Goal: Task Accomplishment & Management: Manage account settings

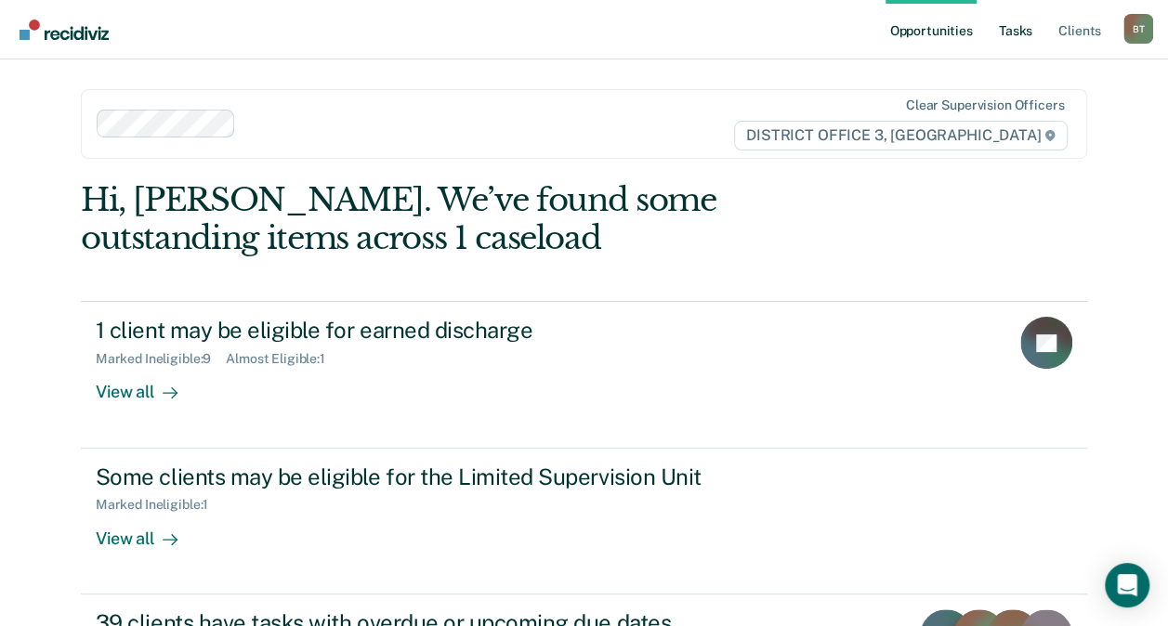
click at [1020, 39] on link "Tasks" at bounding box center [1015, 29] width 41 height 59
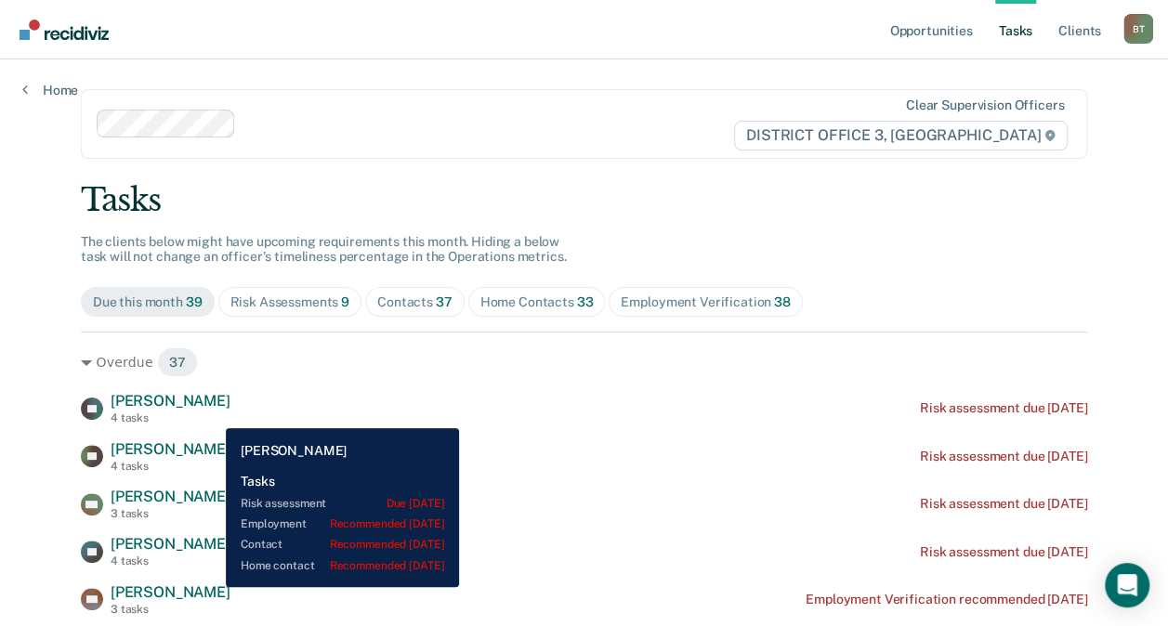
click at [212, 414] on div "RF [PERSON_NAME] 4 tasks Risk assessment due [DATE]" at bounding box center [584, 408] width 1006 height 33
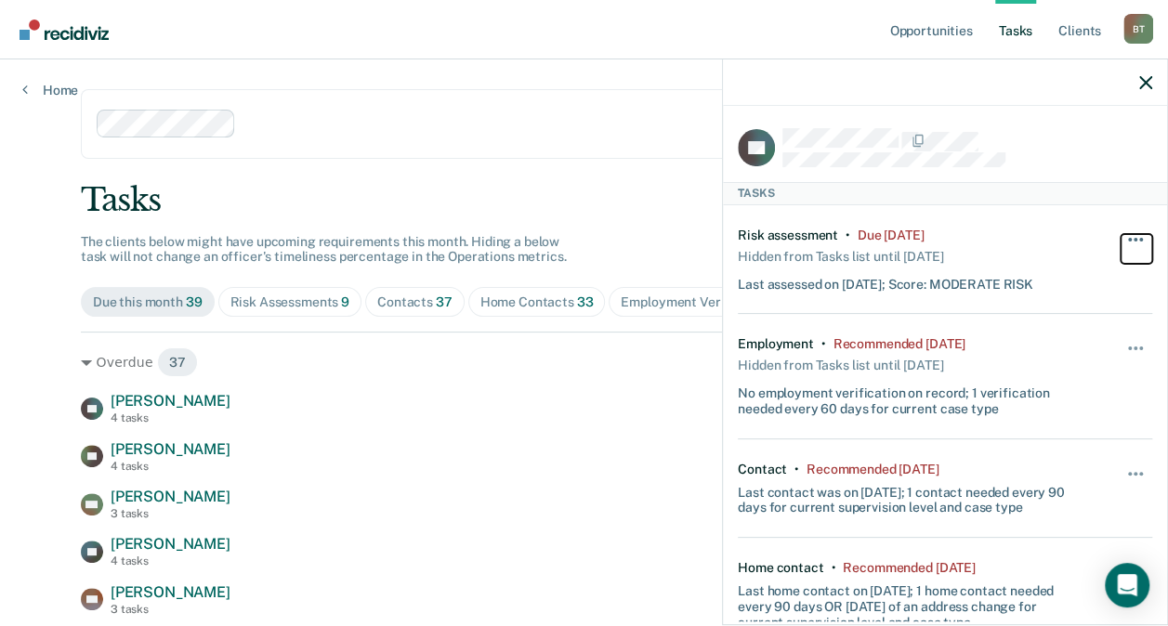
click at [1121, 236] on button "button" at bounding box center [1137, 249] width 32 height 30
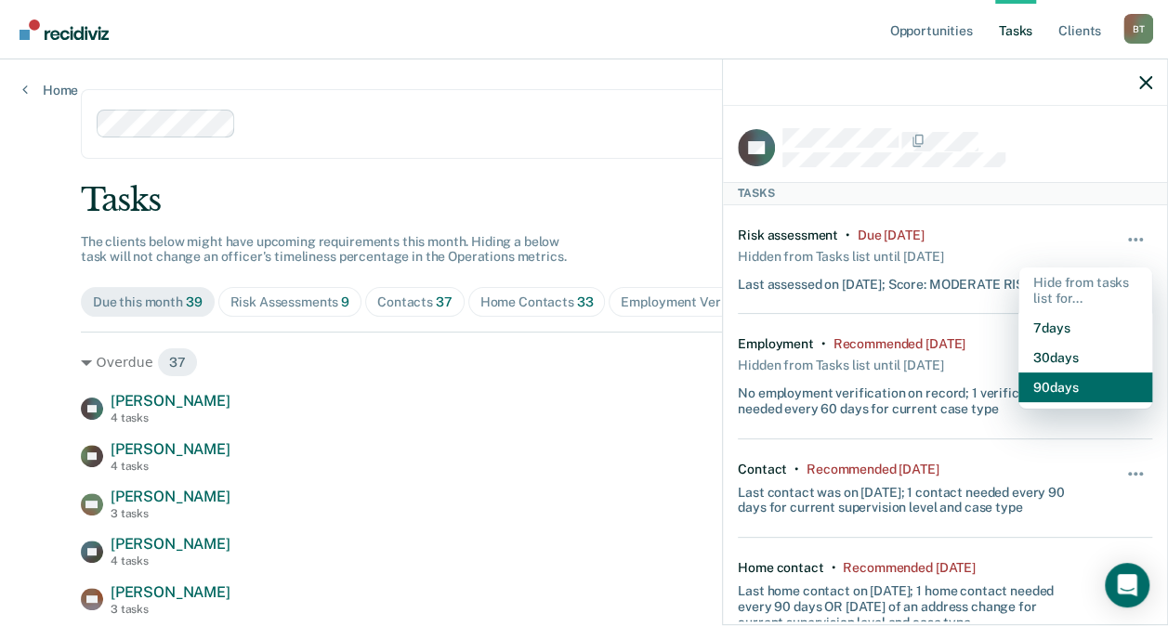
click at [1042, 376] on button "90 days" at bounding box center [1086, 388] width 134 height 30
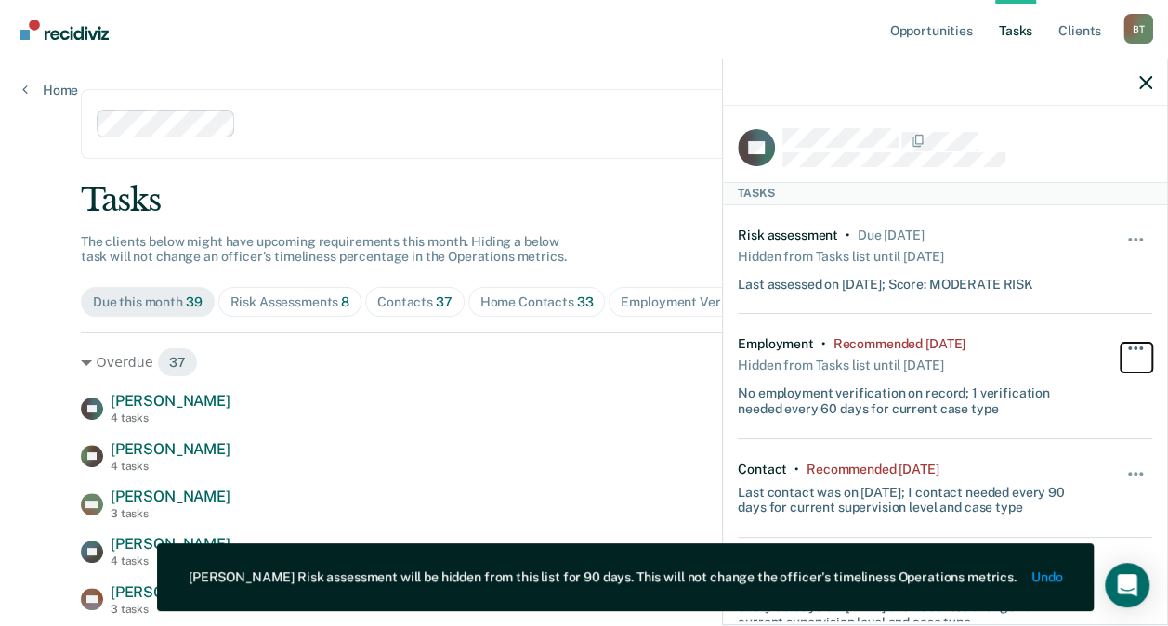
click at [1121, 348] on button "button" at bounding box center [1137, 358] width 32 height 30
click at [1068, 523] on div "Contact • Recommended [DATE] Last contact was on [DATE]; 1 contact needed every…" at bounding box center [945, 489] width 414 height 99
click at [1122, 348] on button "button" at bounding box center [1137, 358] width 32 height 30
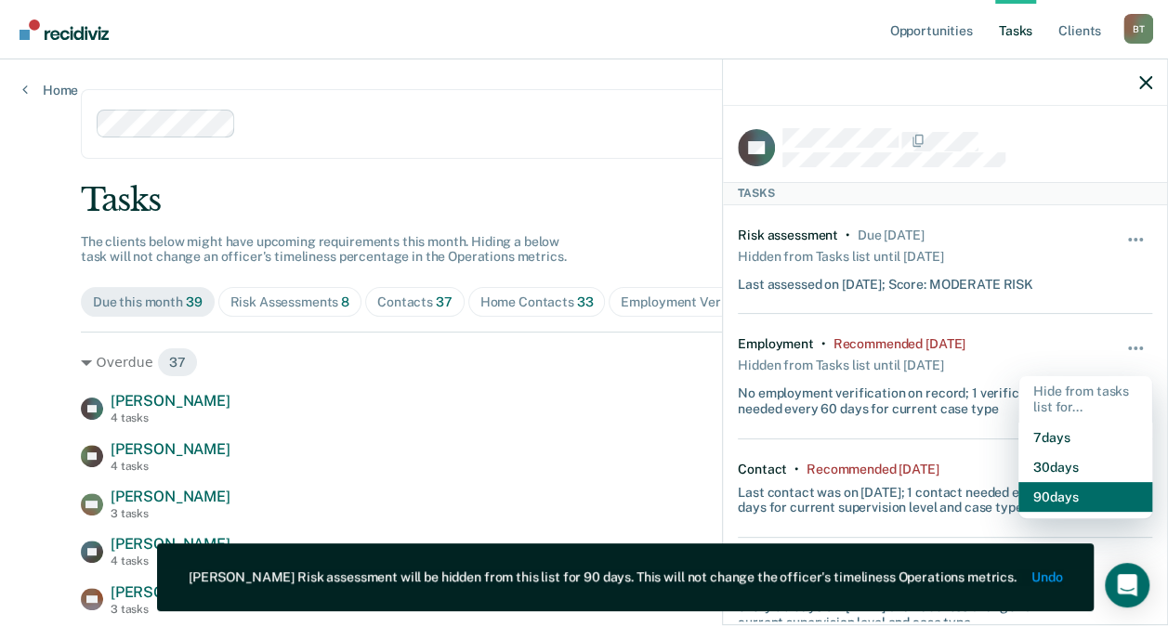
click at [1054, 491] on button "90 days" at bounding box center [1086, 497] width 134 height 30
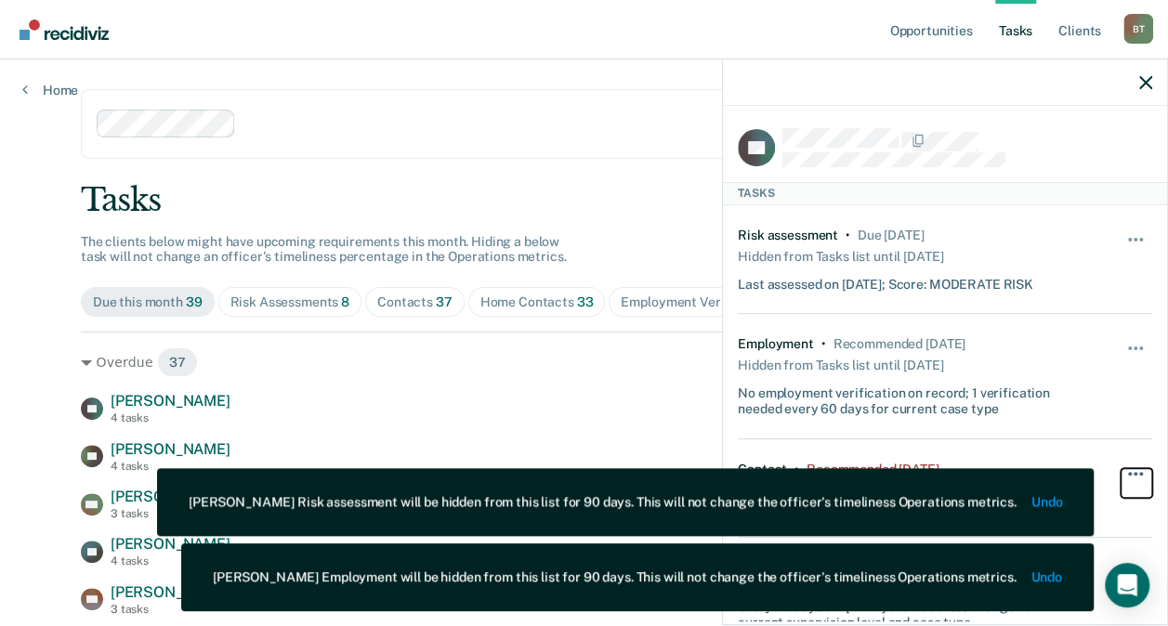
click at [1134, 472] on span "button" at bounding box center [1136, 474] width 4 height 4
click at [1099, 569] on button "7 days" at bounding box center [1086, 562] width 134 height 30
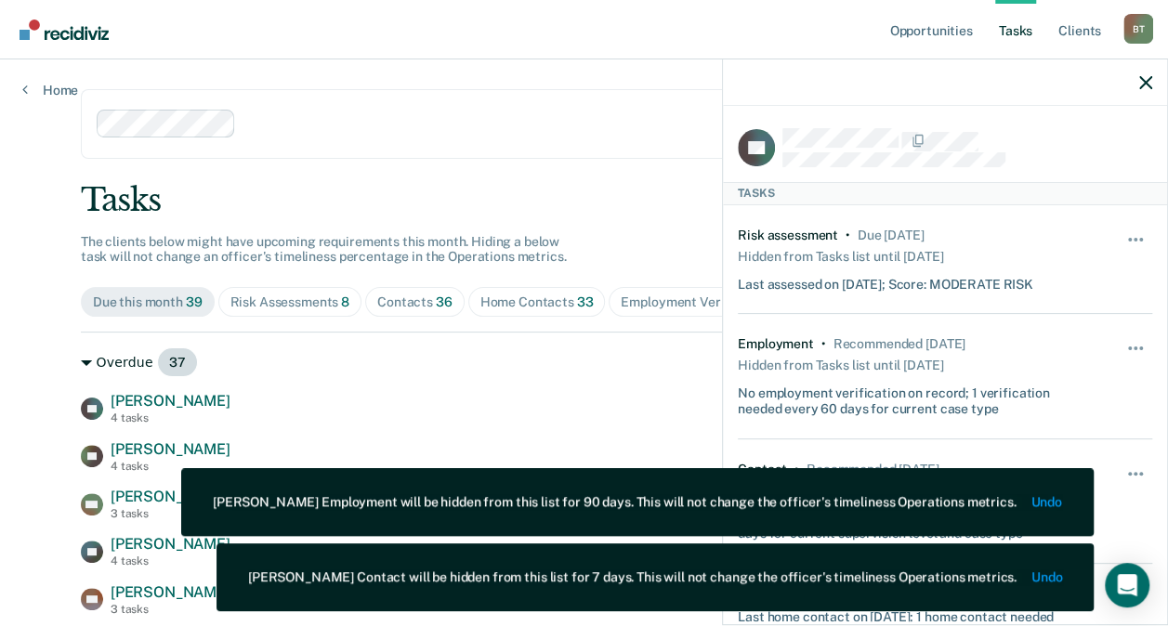
click at [566, 366] on div "Overdue 37" at bounding box center [584, 363] width 1006 height 30
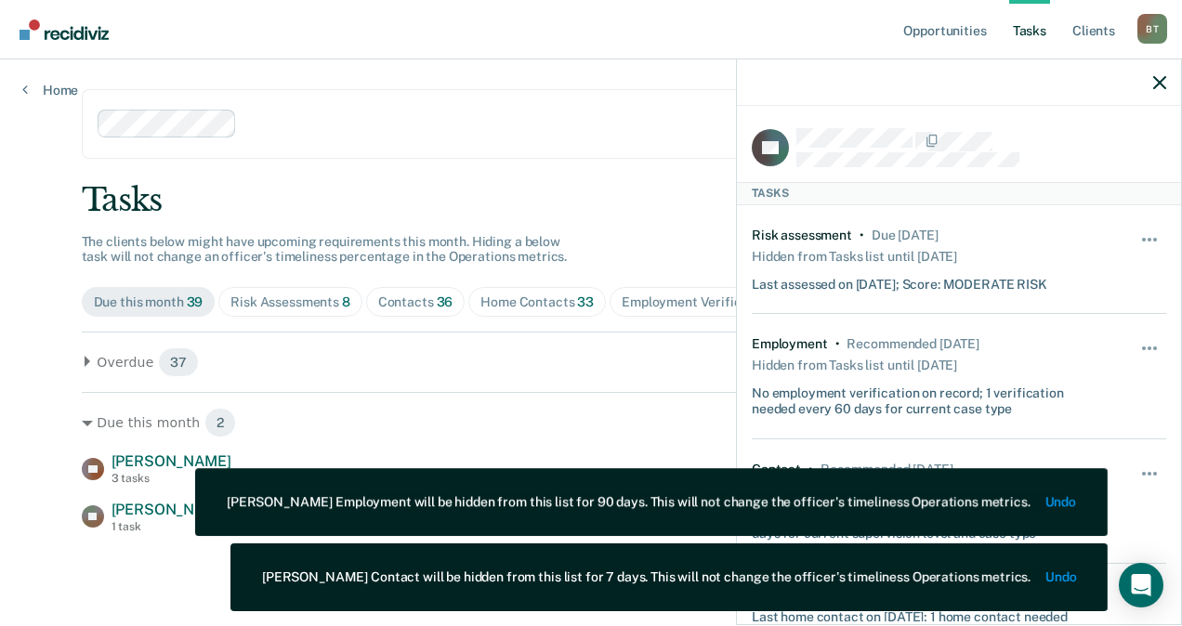
click at [444, 312] on span "Contacts 36" at bounding box center [415, 302] width 99 height 30
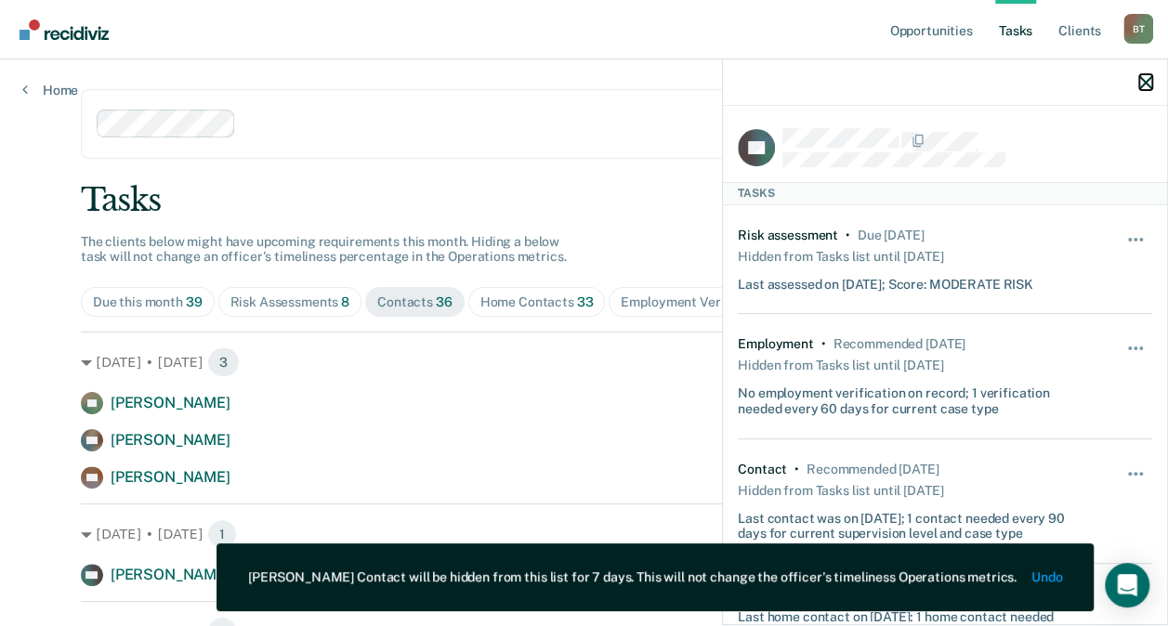
click at [1143, 87] on icon "button" at bounding box center [1145, 82] width 13 height 13
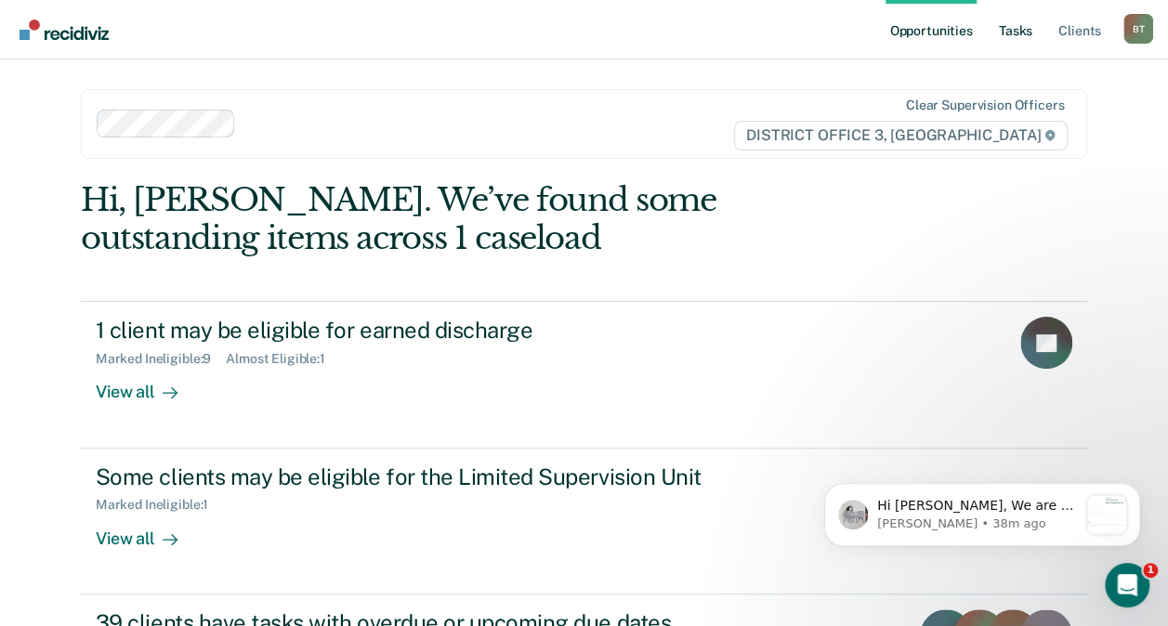
click at [1022, 30] on link "Tasks" at bounding box center [1015, 29] width 41 height 59
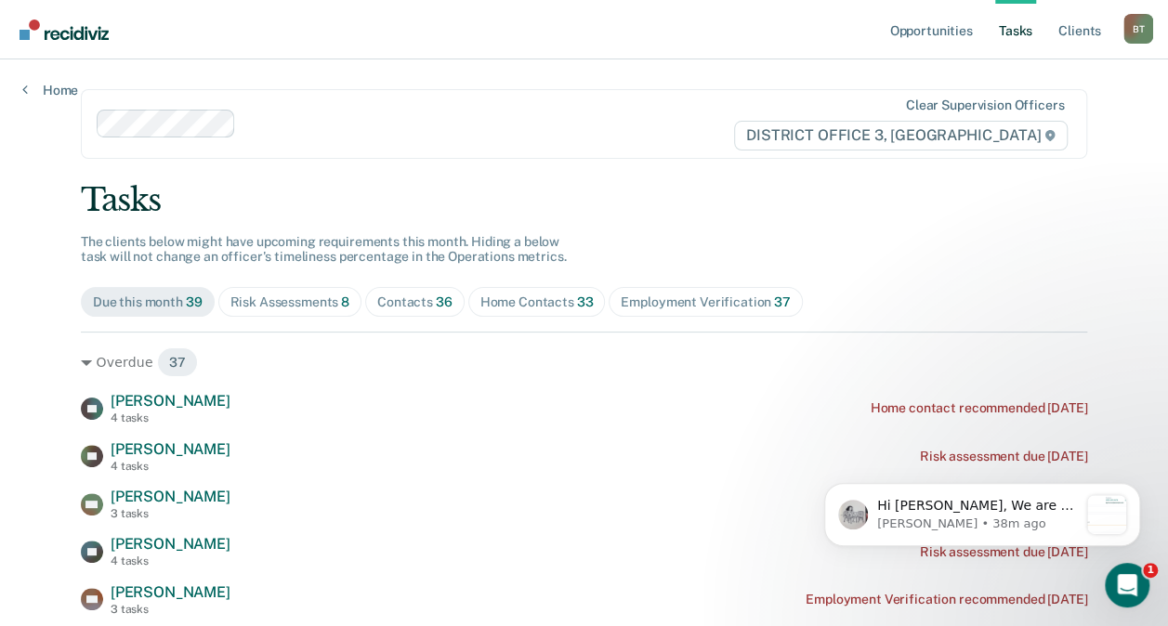
click at [310, 292] on span "Risk Assessments 8" at bounding box center [290, 302] width 144 height 30
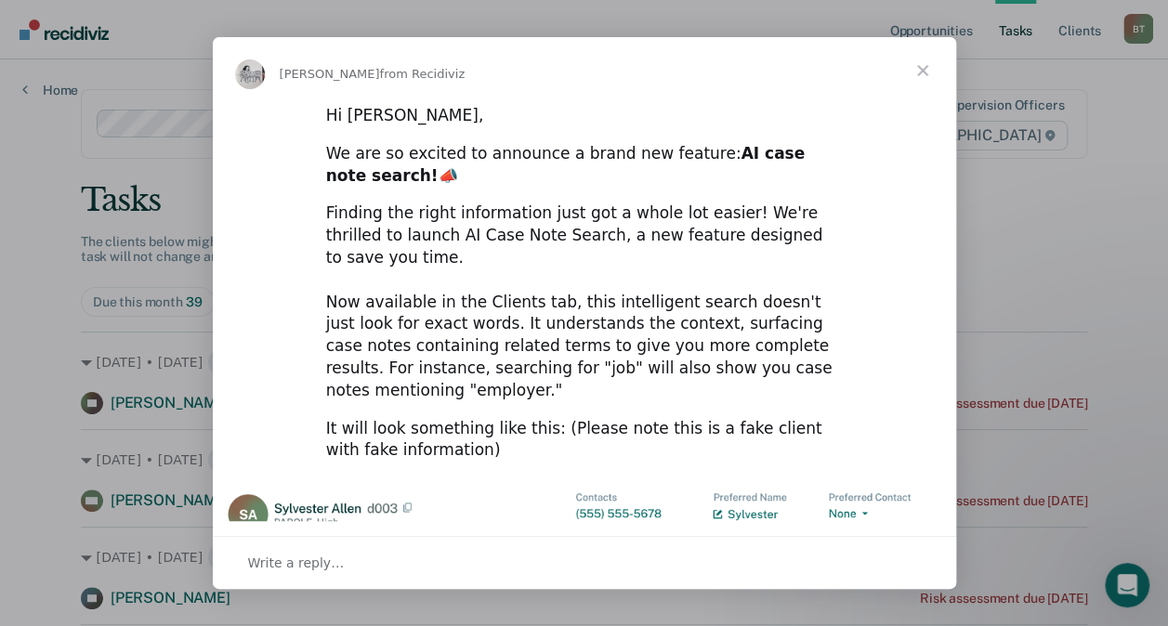
click at [924, 73] on span "Close" at bounding box center [922, 70] width 67 height 67
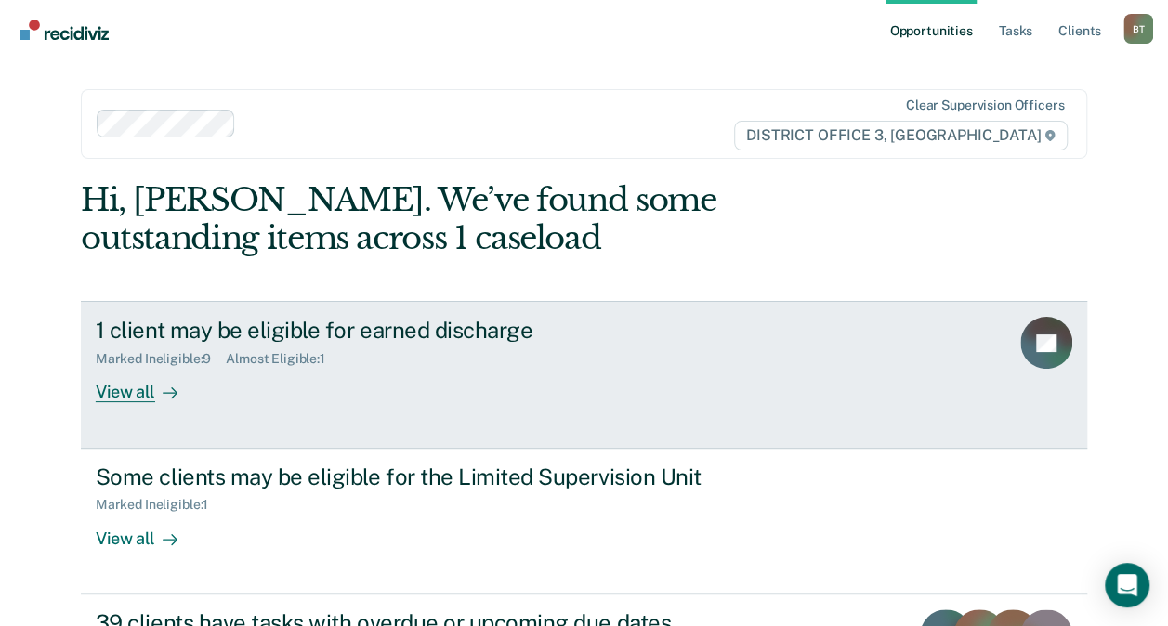
click at [99, 397] on div "View all" at bounding box center [148, 385] width 104 height 36
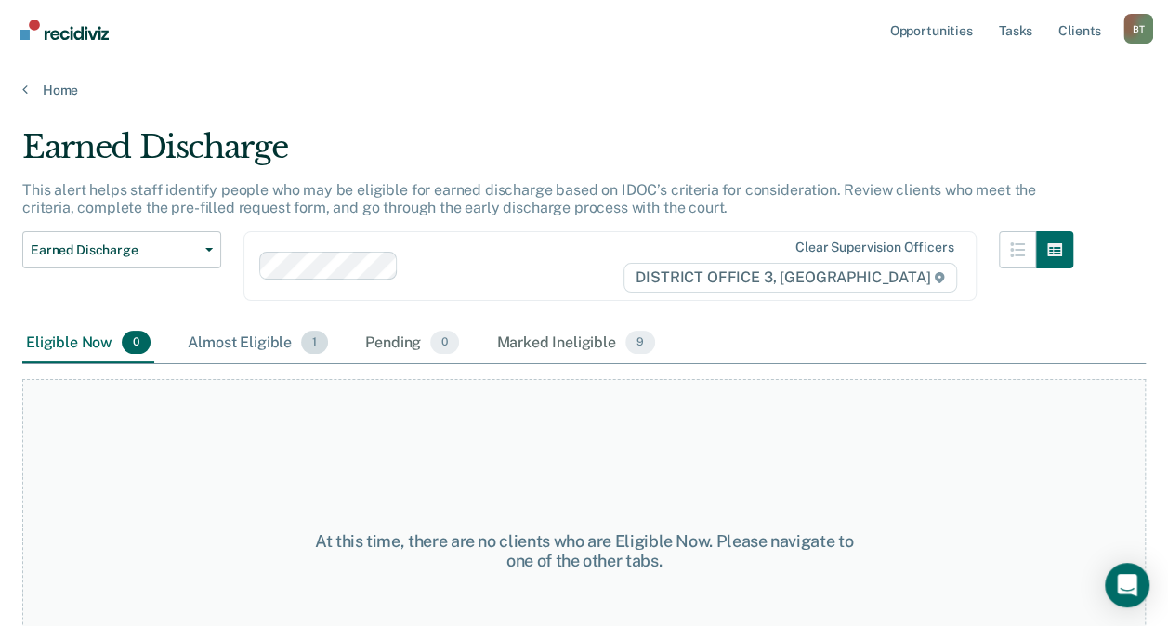
click at [285, 339] on div "Almost Eligible 1" at bounding box center [258, 343] width 148 height 41
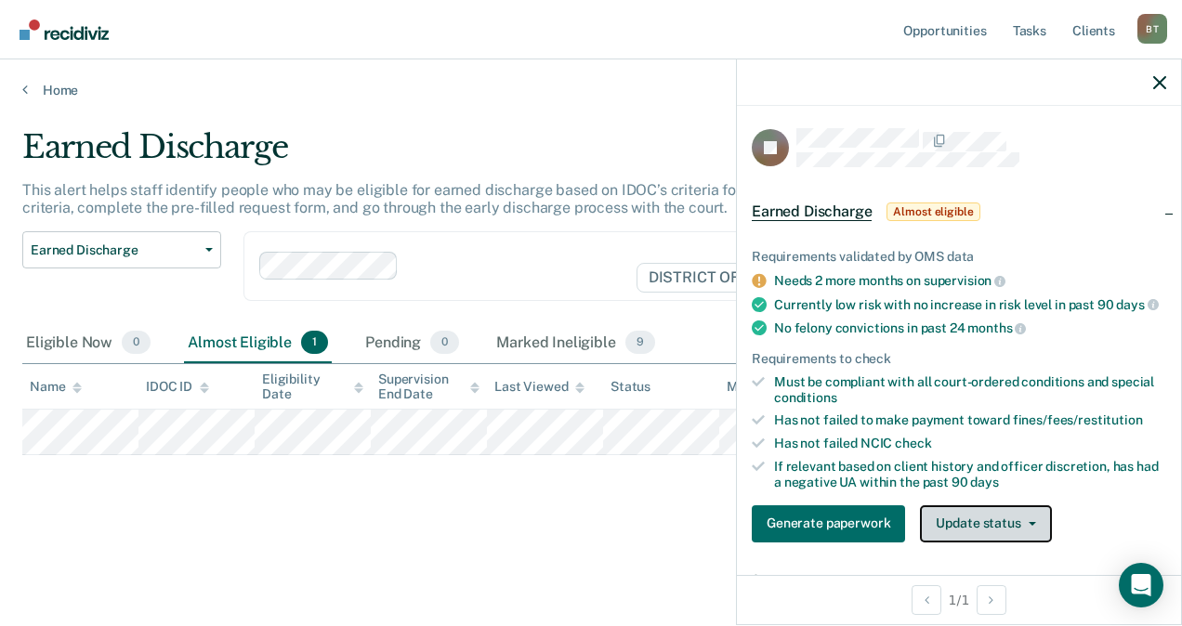
click at [1000, 522] on button "Update status" at bounding box center [985, 524] width 131 height 37
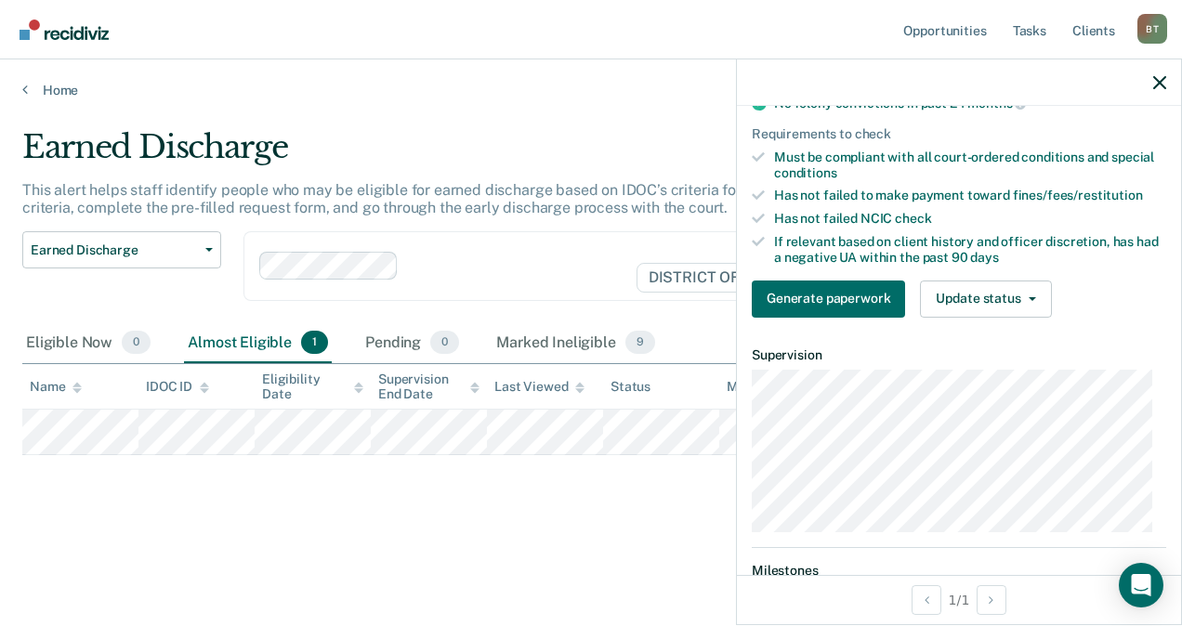
scroll to position [254, 0]
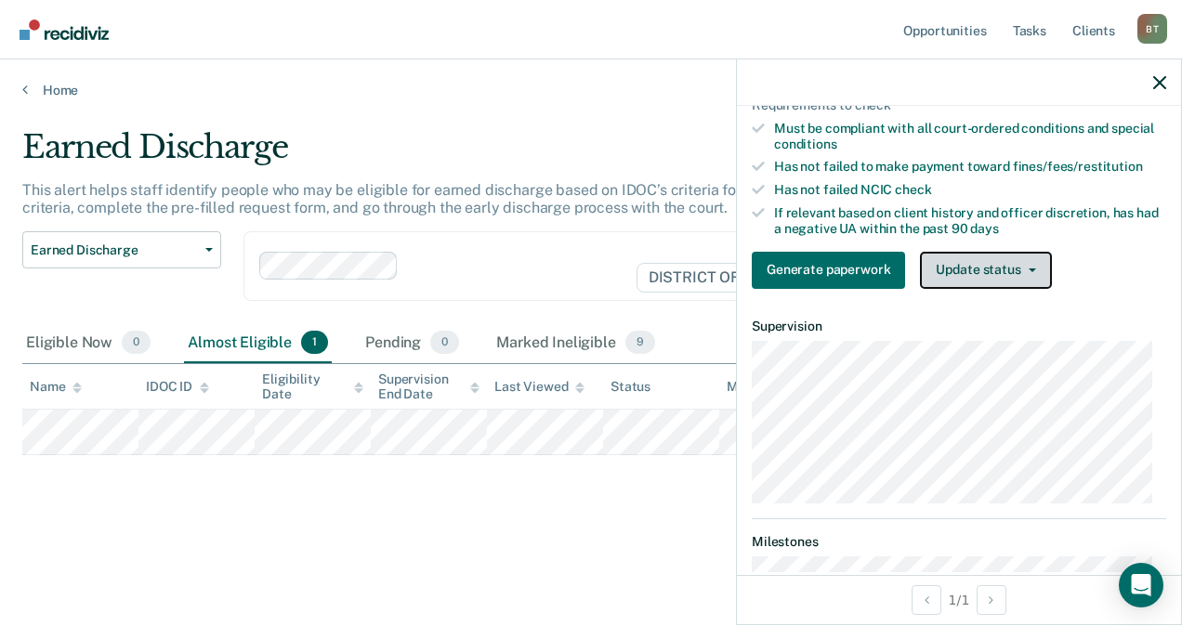
click at [1013, 274] on button "Update status" at bounding box center [985, 270] width 131 height 37
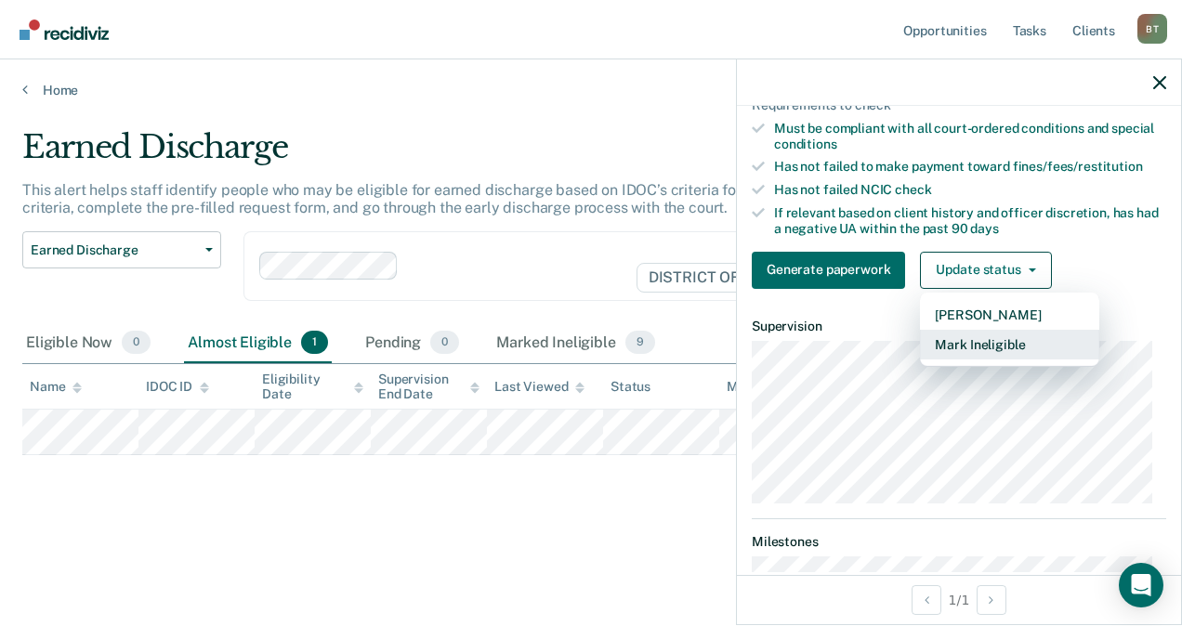
click at [992, 349] on button "Mark Ineligible" at bounding box center [1009, 345] width 179 height 30
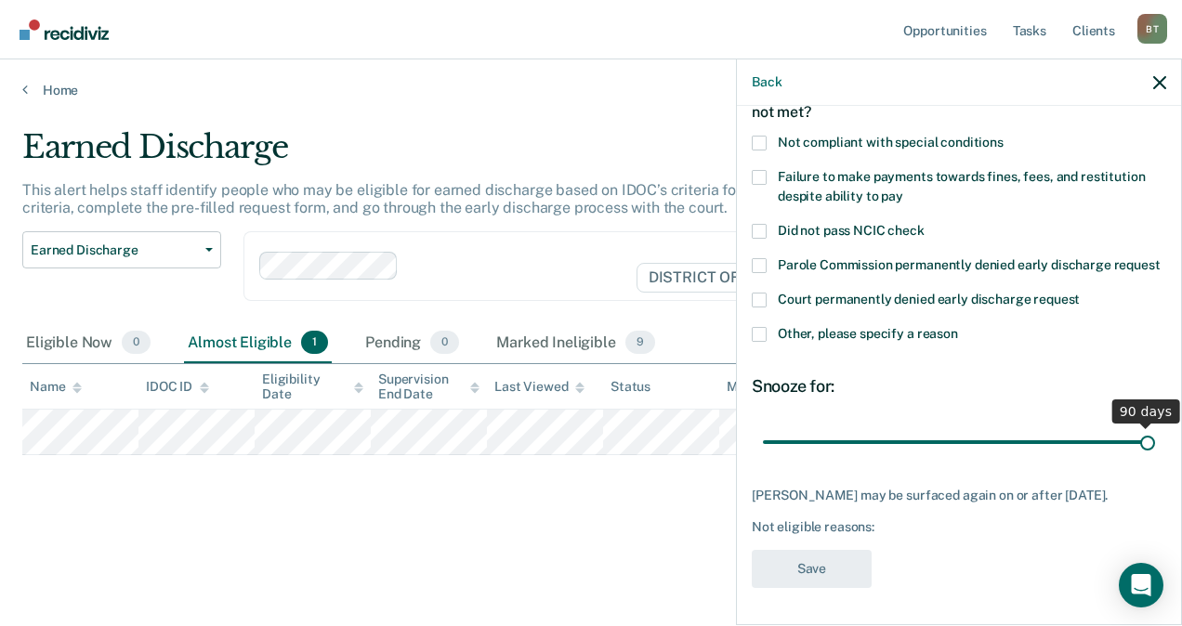
drag, startPoint x: 882, startPoint y: 439, endPoint x: 1185, endPoint y: 468, distance: 304.4
type input "90"
click at [1155, 458] on input "range" at bounding box center [959, 442] width 392 height 33
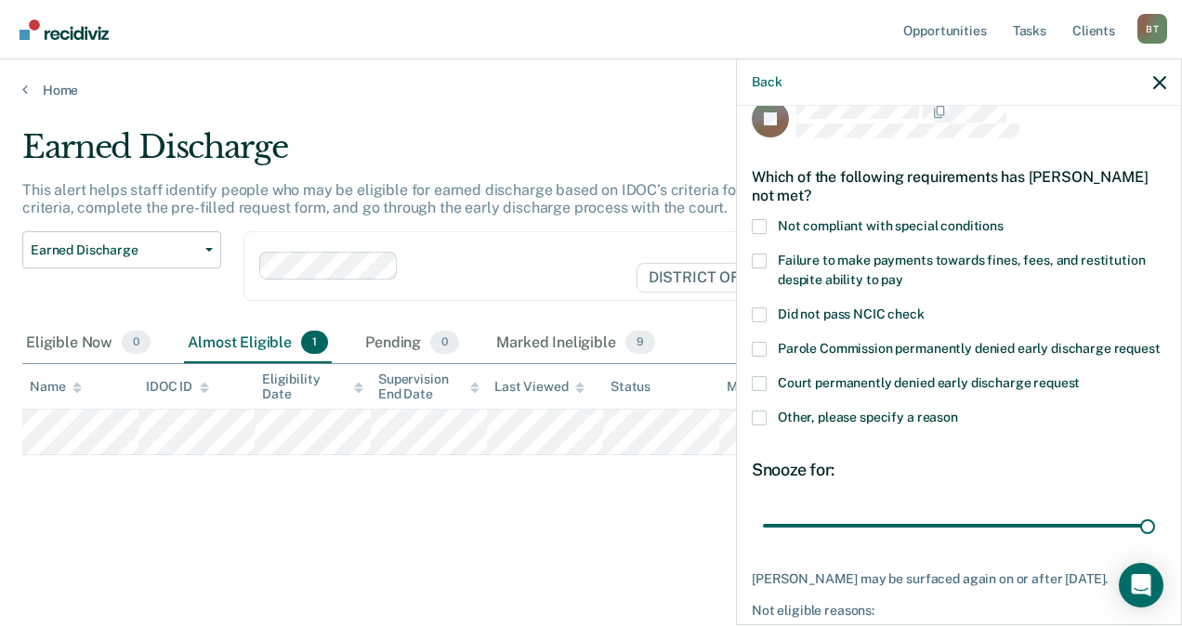
scroll to position [0, 0]
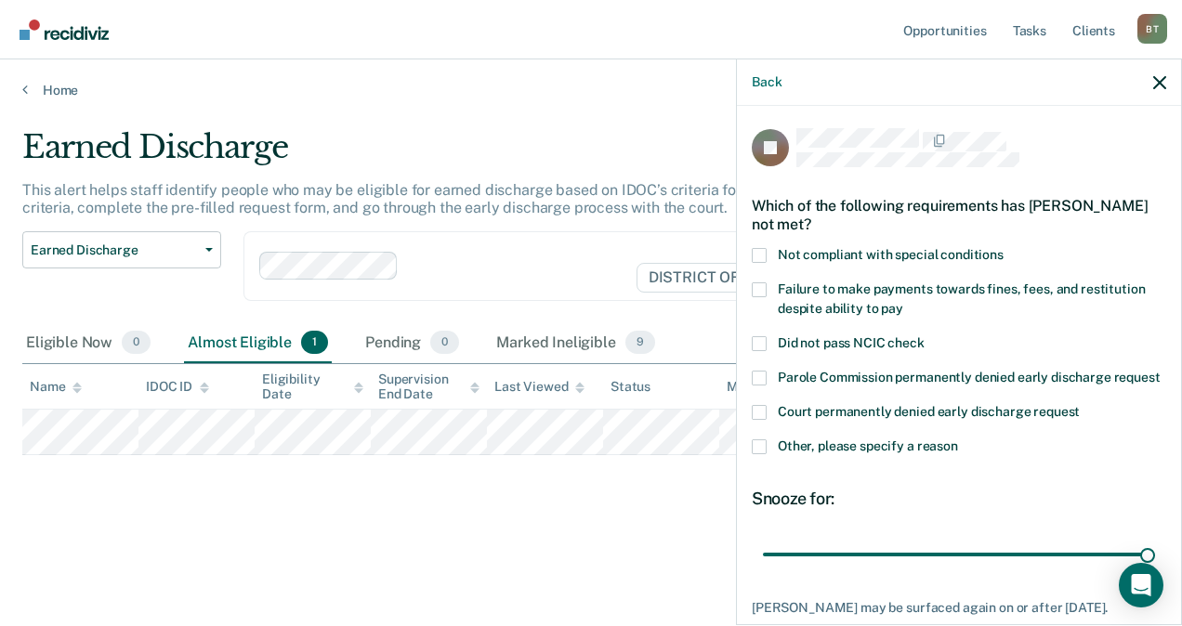
click at [760, 474] on div "Other, please specify a reason" at bounding box center [959, 457] width 414 height 34
click at [760, 459] on label "Other, please specify a reason" at bounding box center [959, 450] width 414 height 20
click at [958, 440] on input "Other, please specify a reason" at bounding box center [958, 440] width 0 height 0
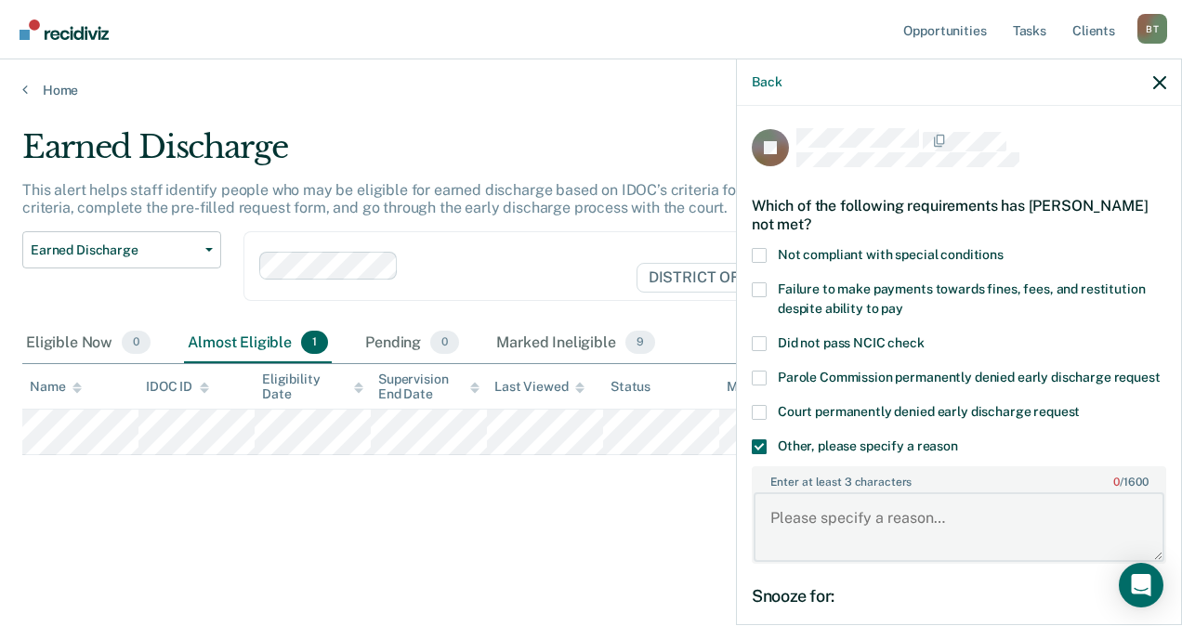
click at [826, 528] on textarea "Enter at least 3 characters 0 / 1600" at bounding box center [959, 527] width 411 height 69
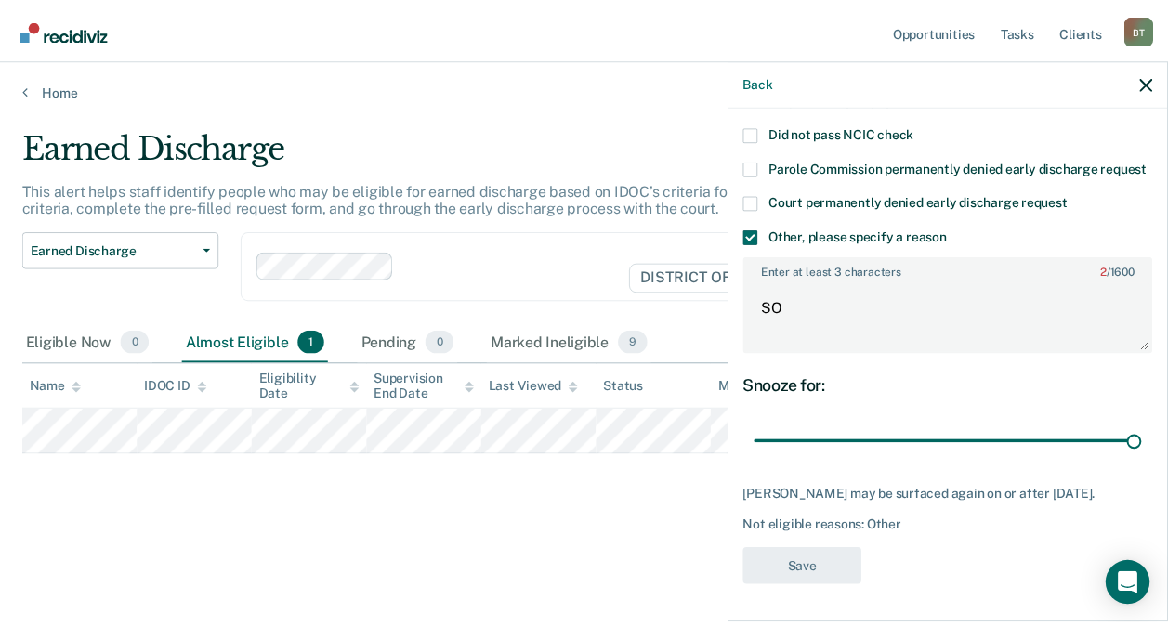
scroll to position [242, 0]
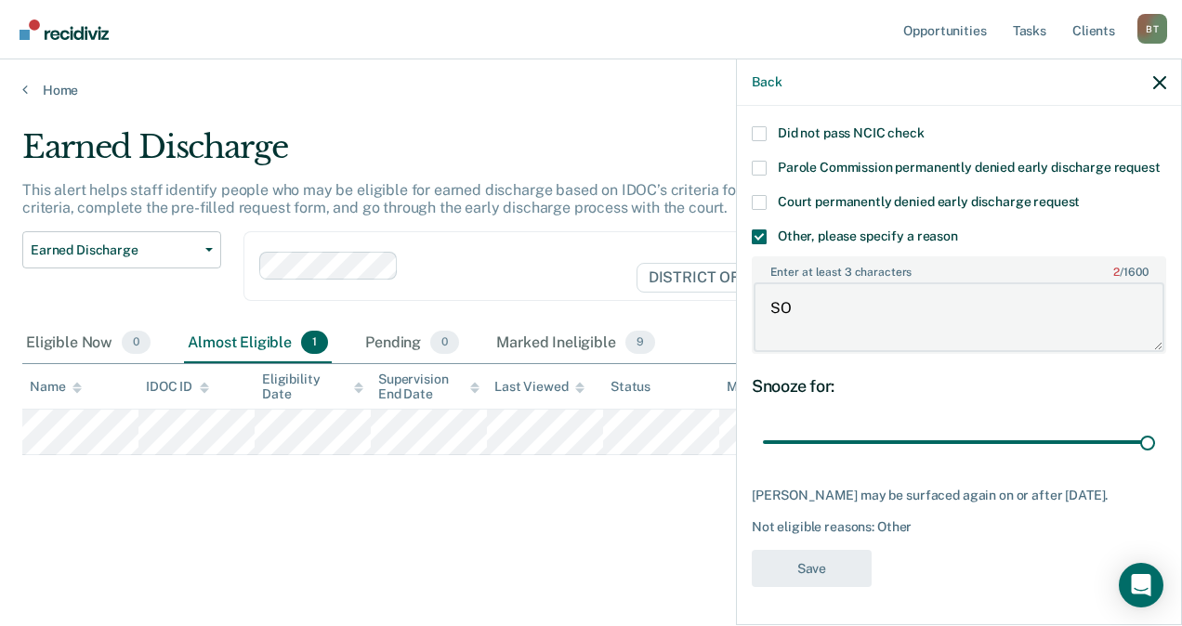
click at [887, 312] on textarea "SO" at bounding box center [959, 317] width 411 height 69
type textarea "SO"
click at [796, 552] on button "Save" at bounding box center [812, 569] width 120 height 38
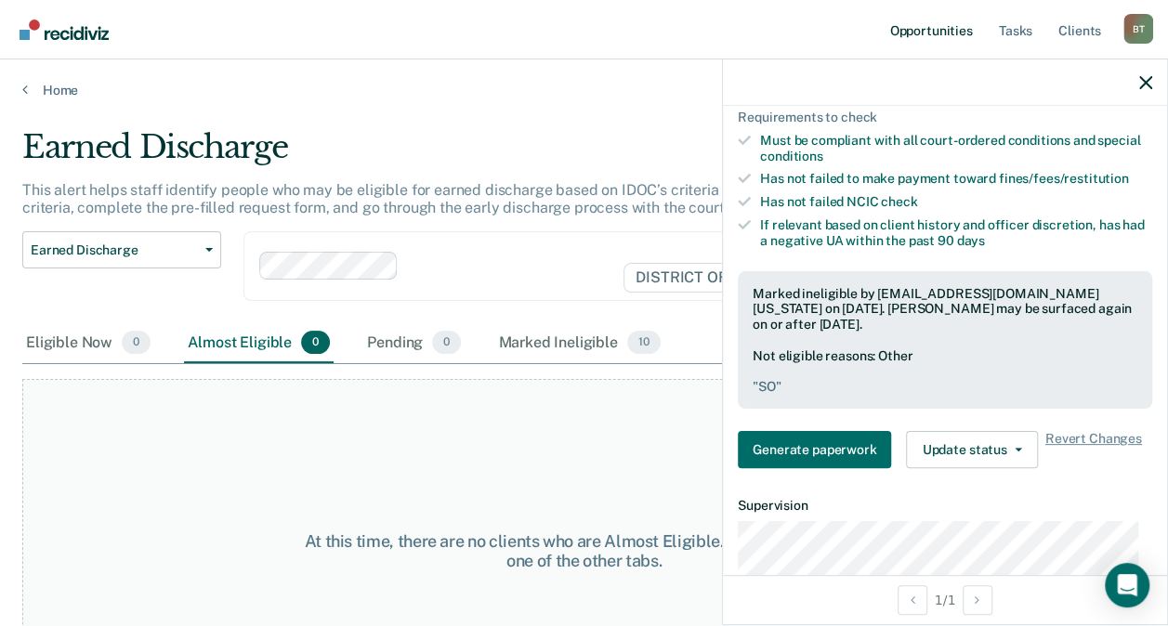
click at [955, 25] on link "Opportunities" at bounding box center [931, 29] width 90 height 59
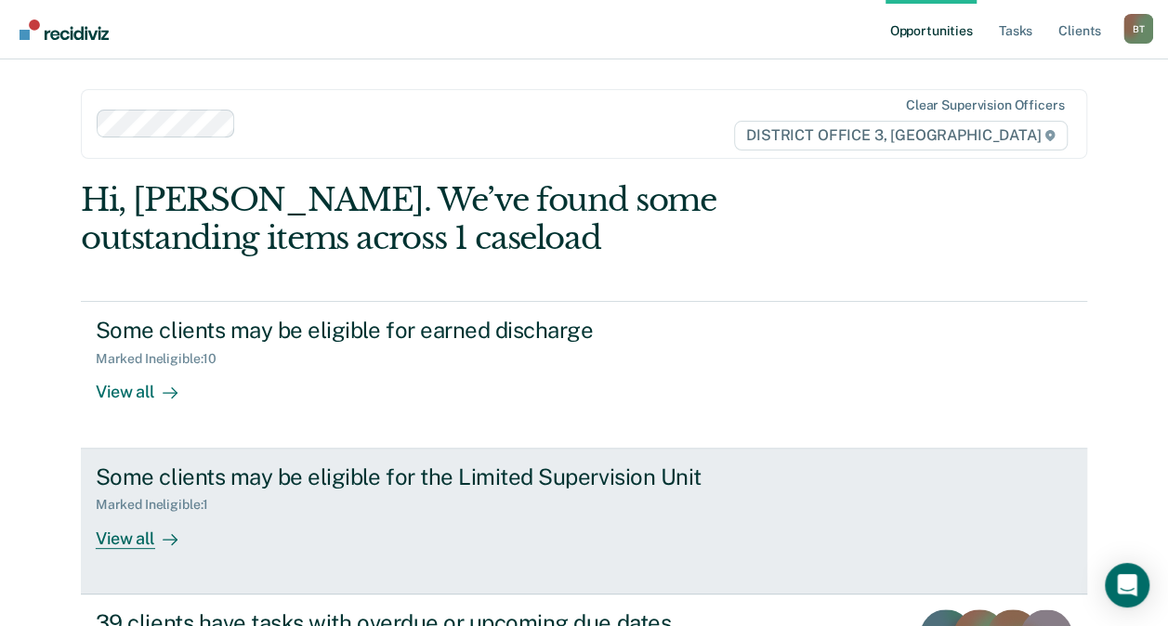
click at [123, 548] on link "Some clients may be eligible for the Limited Supervision Unit Marked Ineligible…" at bounding box center [584, 522] width 1006 height 146
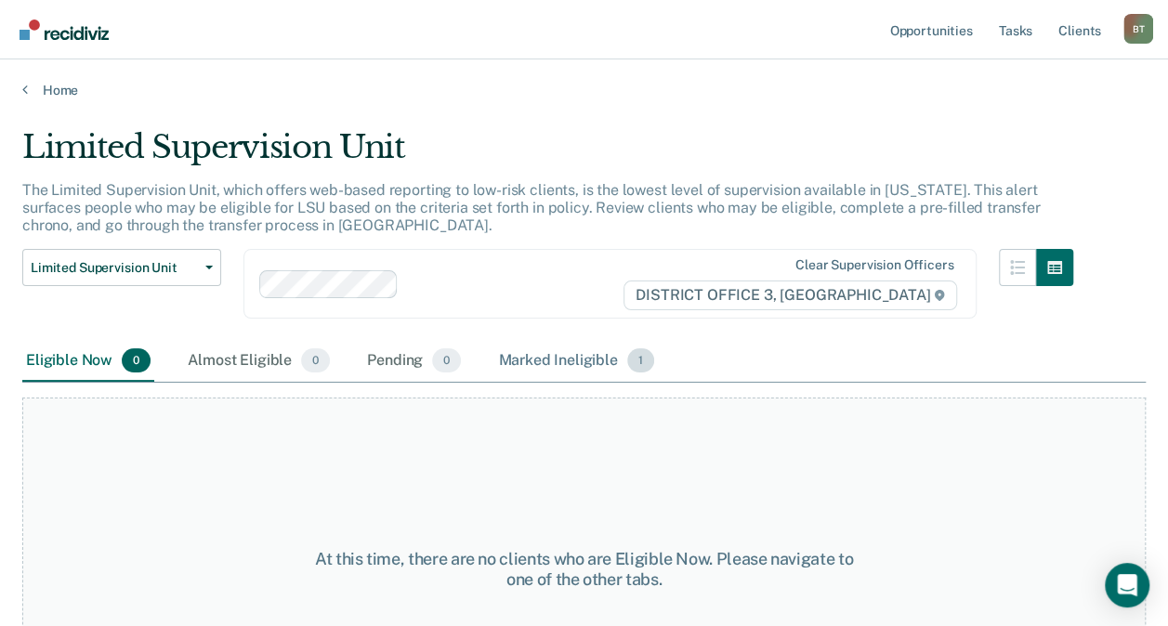
click at [580, 362] on div "Marked Ineligible 1" at bounding box center [576, 361] width 164 height 41
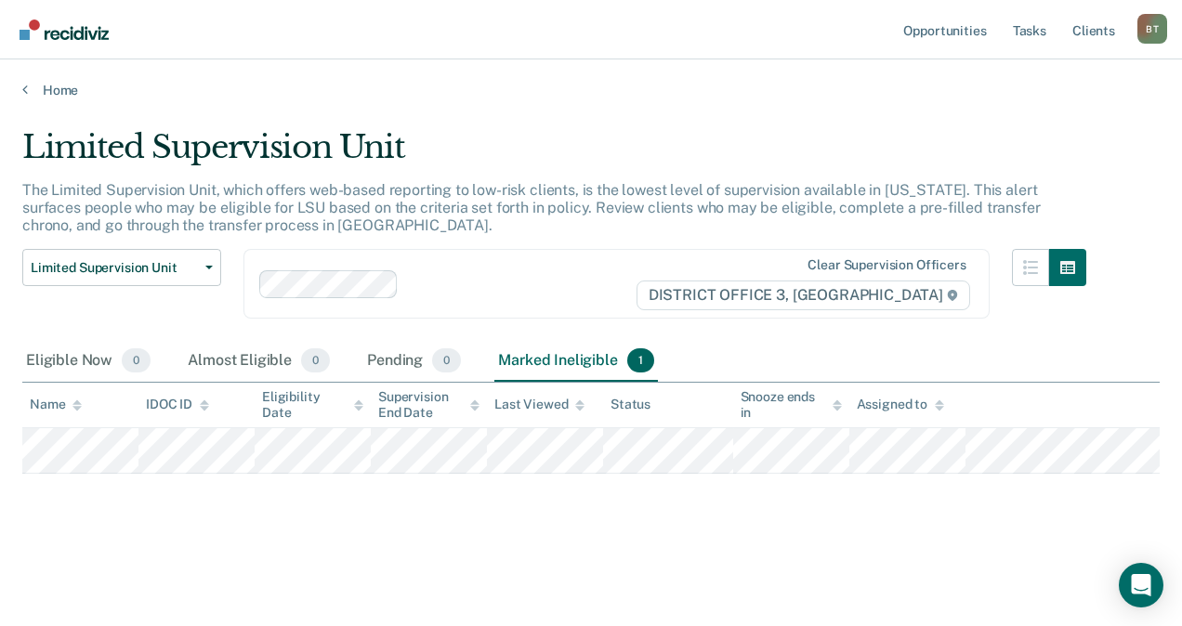
click at [580, 362] on div "Marked Ineligible 1" at bounding box center [576, 361] width 164 height 41
click at [74, 357] on div "Eligible Now 0" at bounding box center [88, 361] width 132 height 41
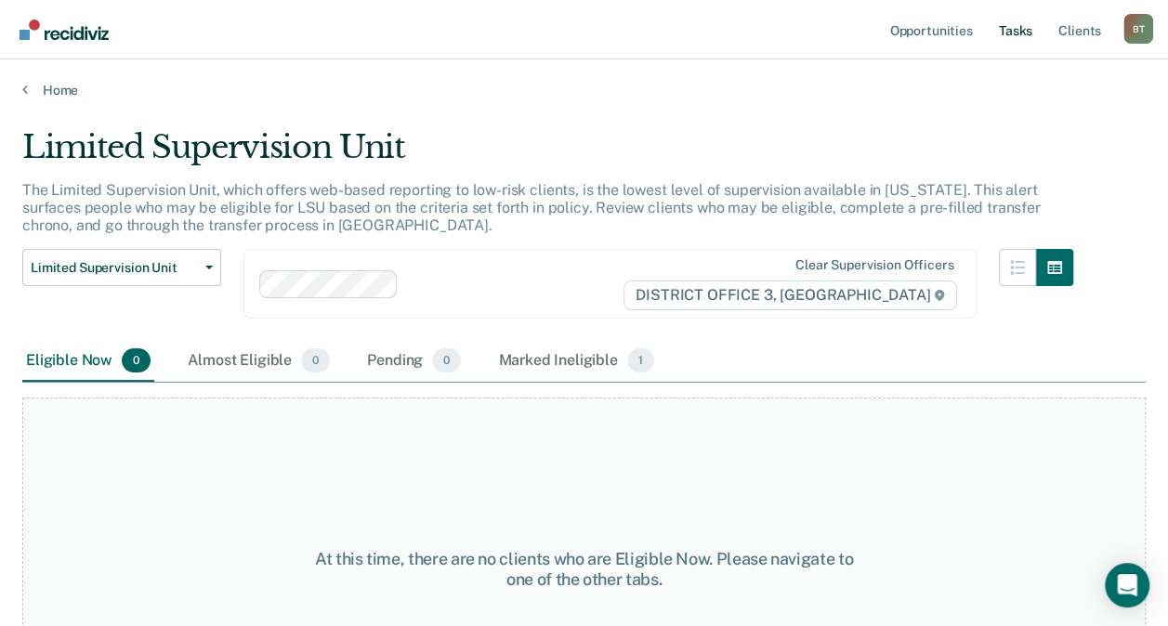
click at [1014, 39] on link "Tasks" at bounding box center [1015, 29] width 41 height 59
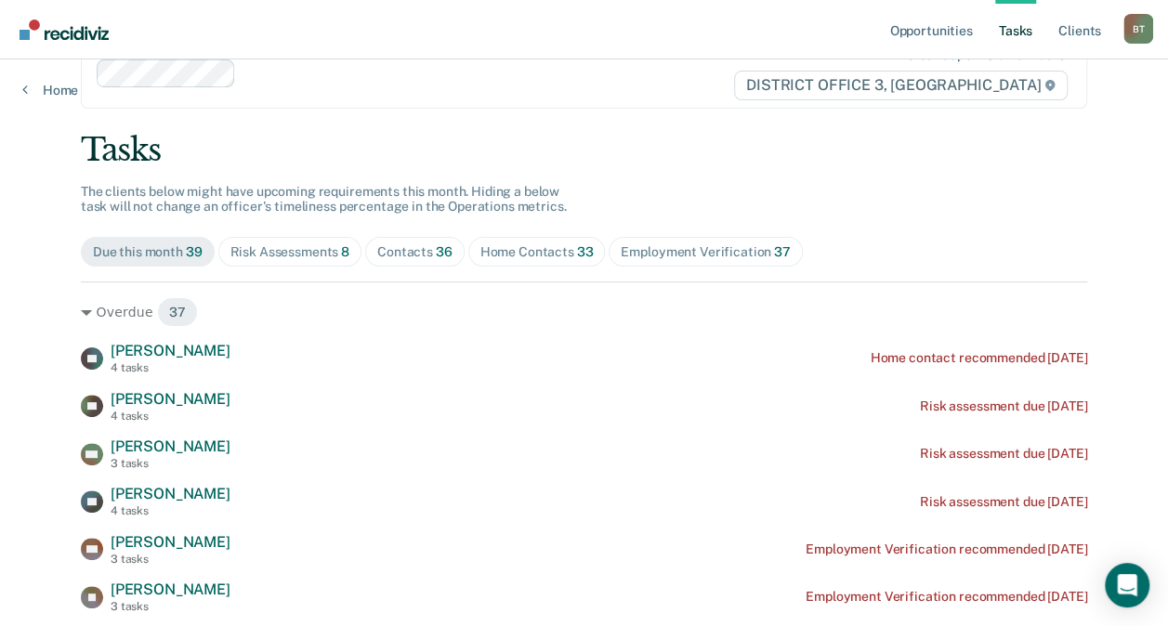
scroll to position [115, 0]
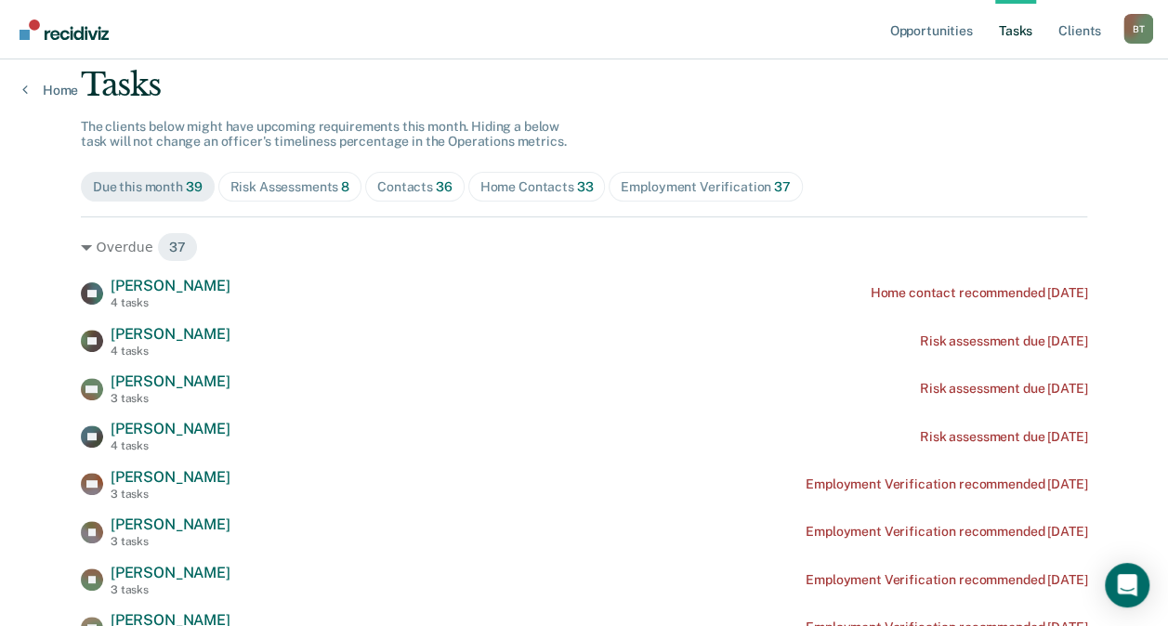
click at [552, 179] on div "Home Contacts 33" at bounding box center [536, 187] width 113 height 16
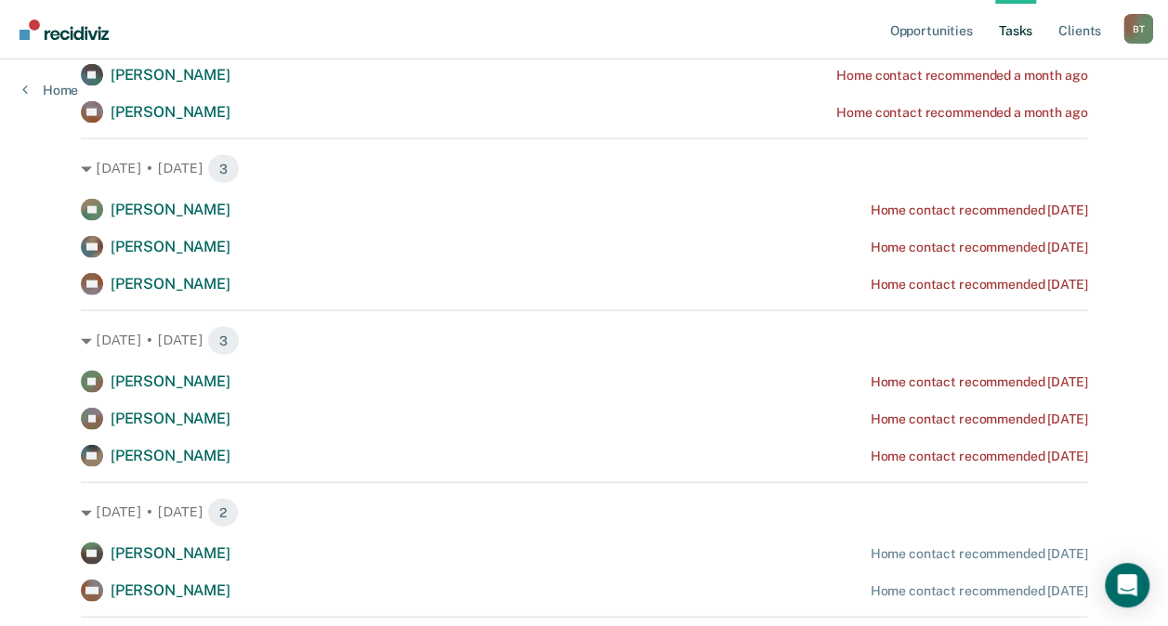
scroll to position [2003, 0]
